Goal: Navigation & Orientation: Find specific page/section

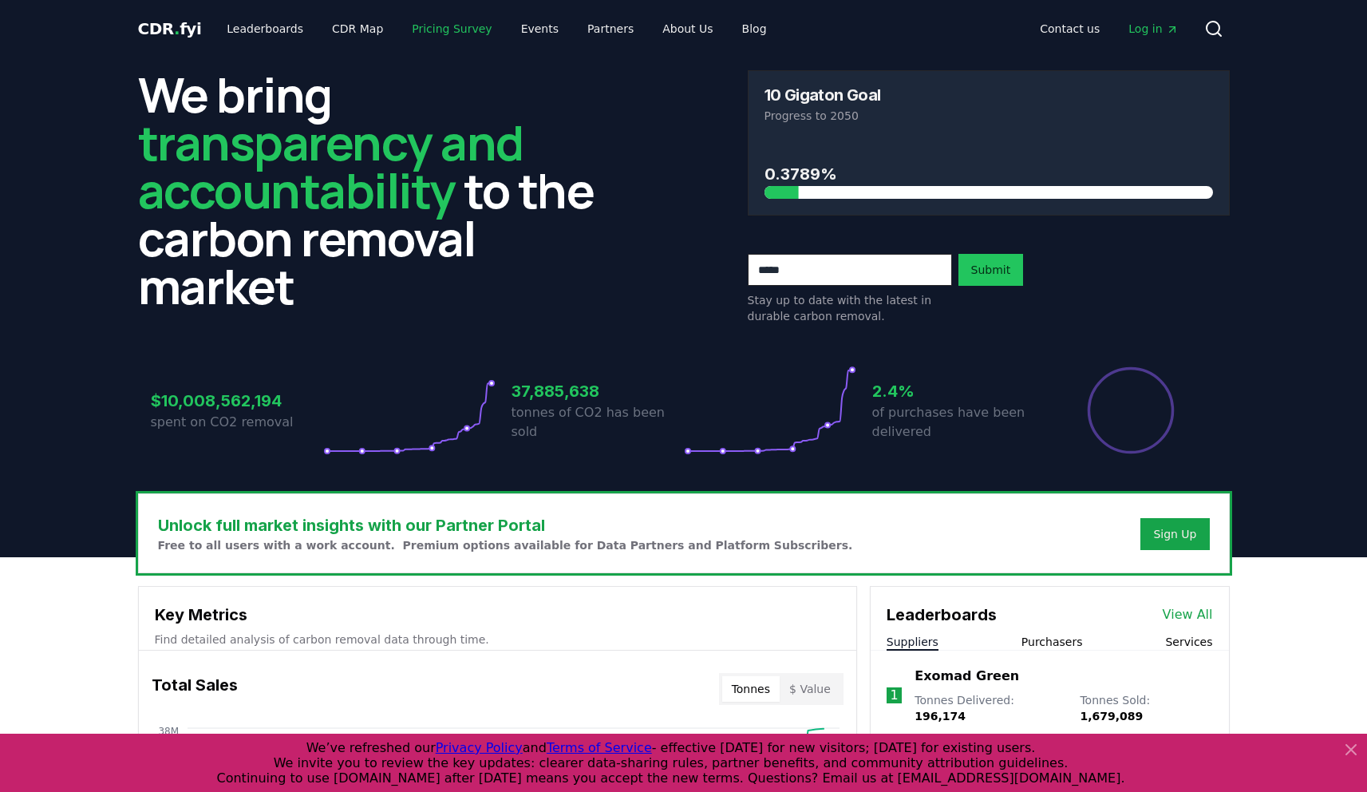
click at [455, 33] on link "Pricing Survey" at bounding box center [451, 28] width 105 height 29
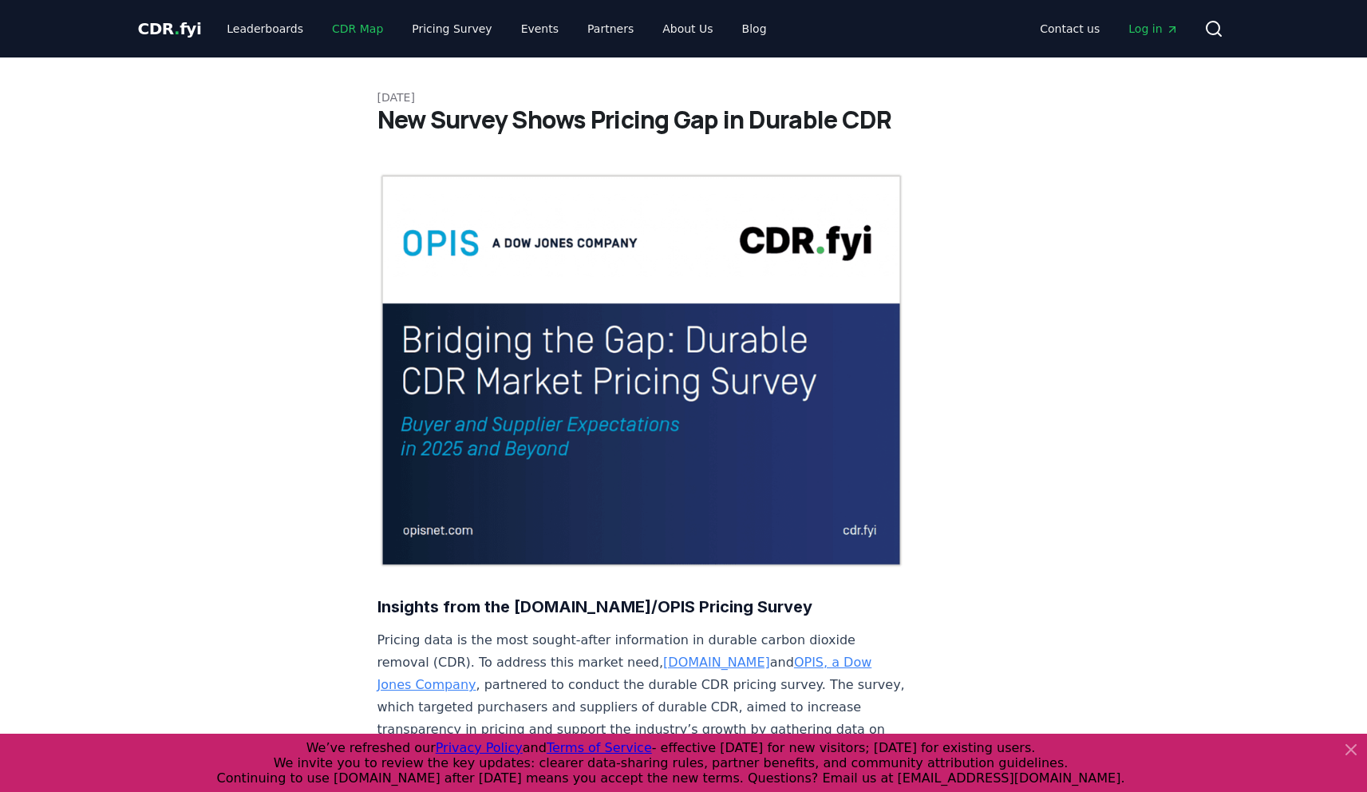
click at [354, 22] on link "CDR Map" at bounding box center [357, 28] width 77 height 29
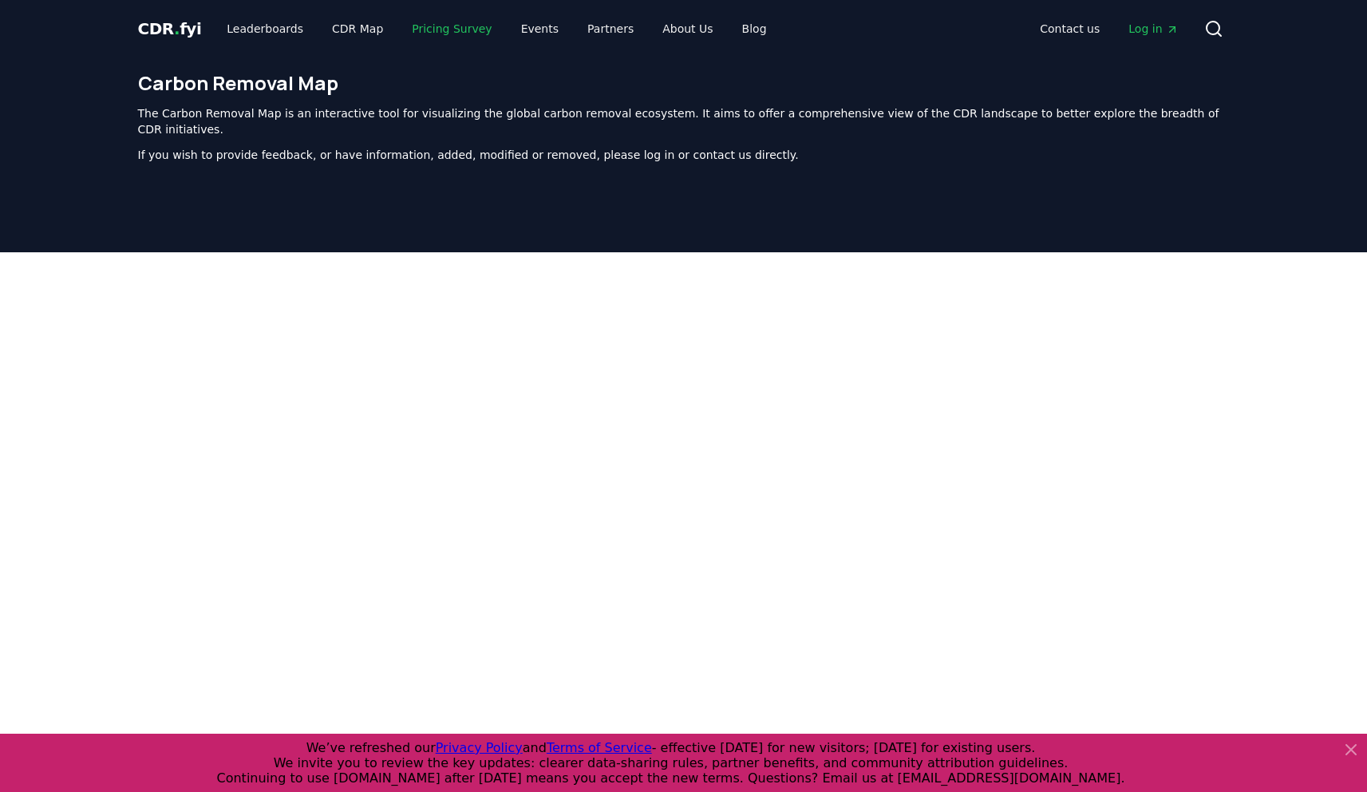
click at [405, 33] on link "Pricing Survey" at bounding box center [451, 28] width 105 height 29
